Goal: Task Accomplishment & Management: Manage account settings

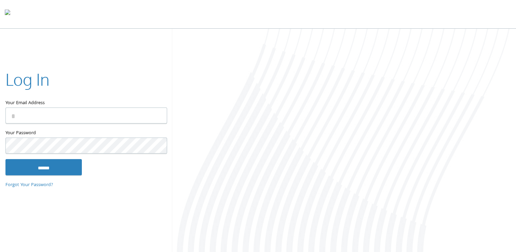
type input "**********"
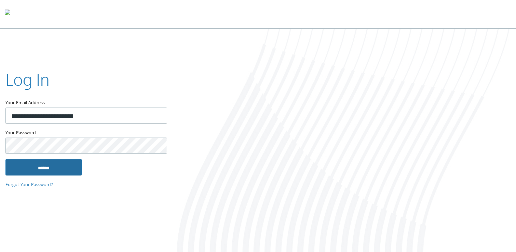
click at [62, 169] on input "******" at bounding box center [43, 167] width 76 height 16
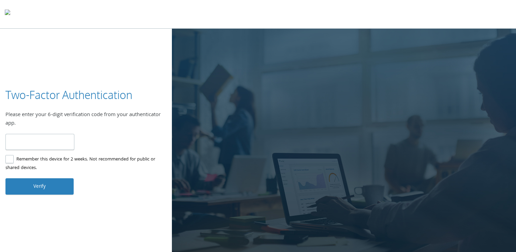
type input "******"
